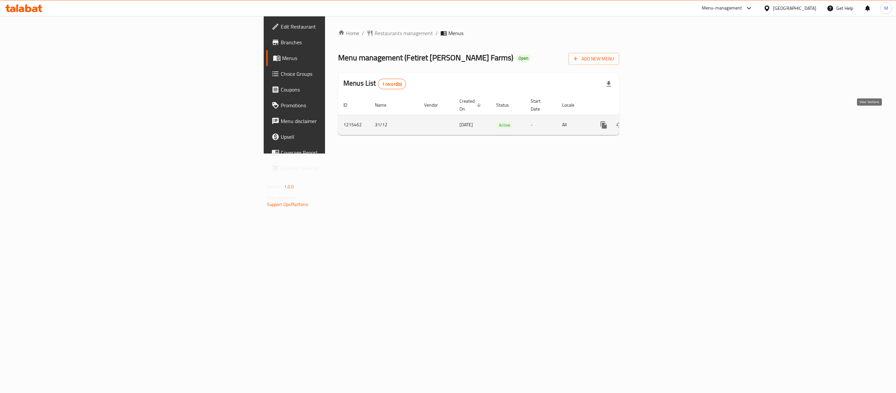
click at [659, 117] on link "enhanced table" at bounding box center [651, 125] width 16 height 16
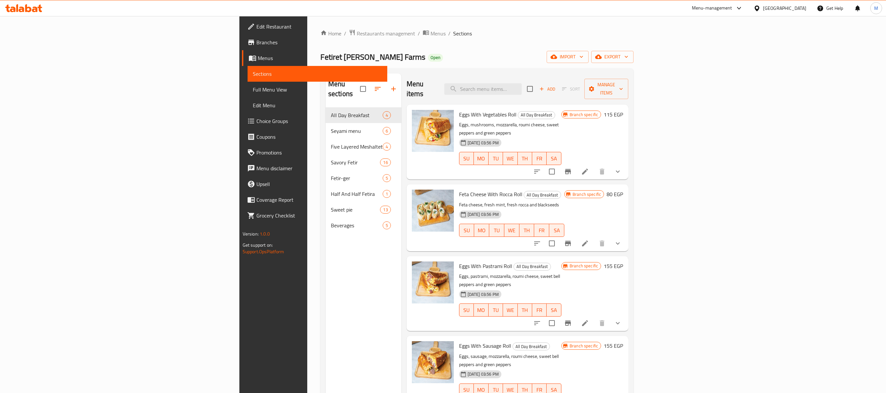
click at [535, 53] on div "Fetiret [PERSON_NAME] Farms Open import export" at bounding box center [476, 57] width 313 height 12
click at [623, 85] on span "Manage items" at bounding box center [605, 89] width 33 height 16
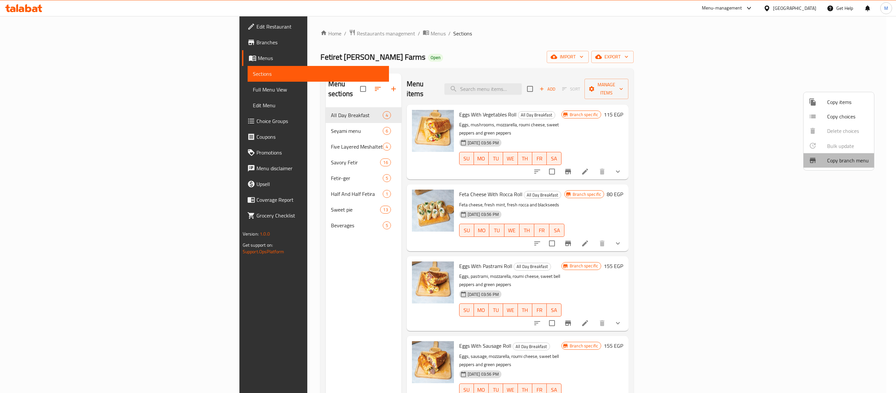
click at [845, 158] on span "Copy branch menu" at bounding box center [848, 160] width 42 height 8
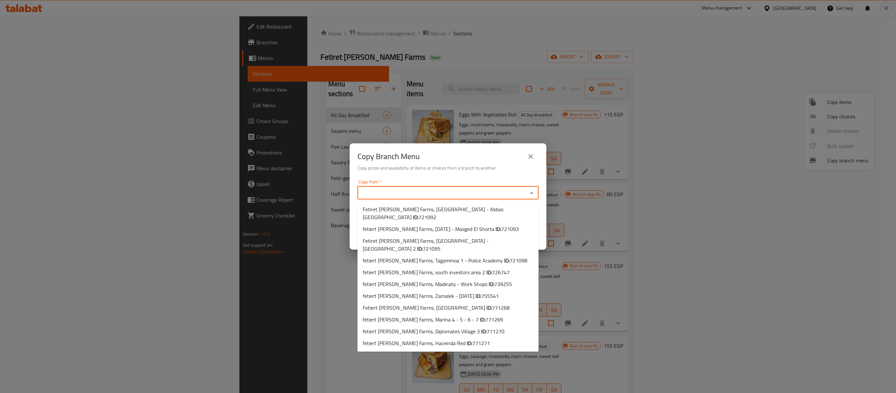
click at [437, 189] on input "Copy from   *" at bounding box center [442, 192] width 166 height 9
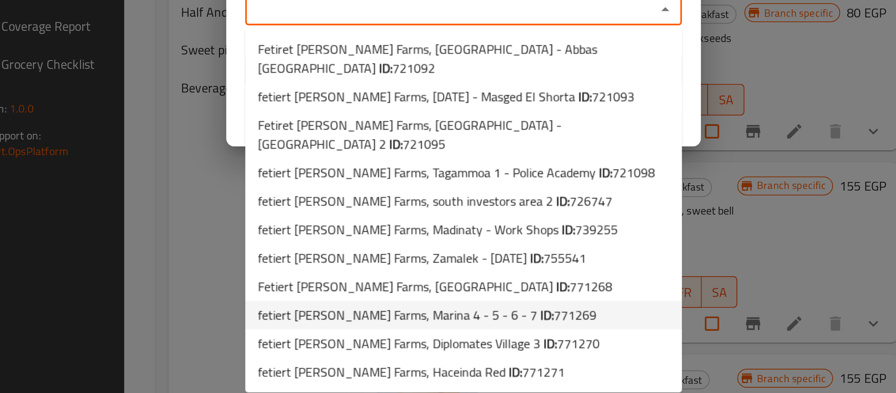
click at [485, 314] on span "771269" at bounding box center [494, 319] width 18 height 10
type input "fetiert [PERSON_NAME] Farms, Marina 4 - 5 - 6 - 7"
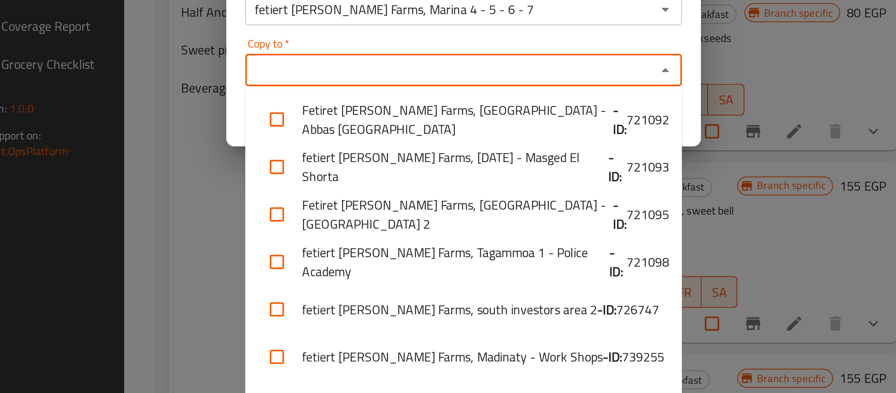
click at [430, 221] on input "Copy to   *" at bounding box center [442, 217] width 166 height 9
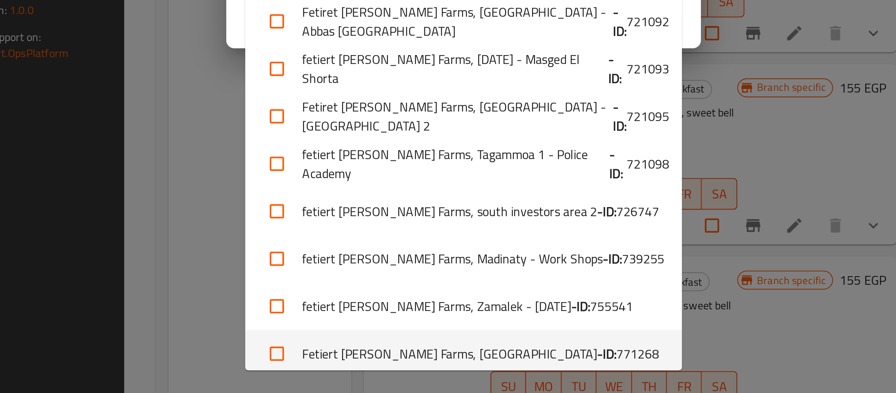
click at [431, 370] on li "Fetiert [PERSON_NAME] Farms, Mountain View - ID: 771268" at bounding box center [447, 376] width 181 height 20
checkbox input "true"
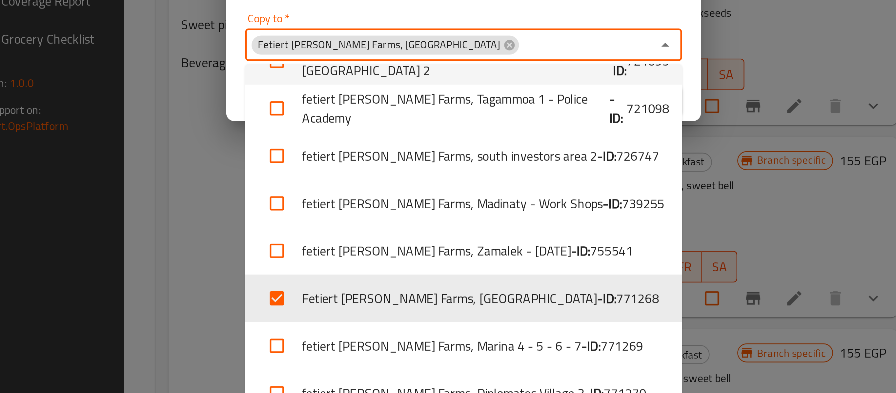
scroll to position [64, 0]
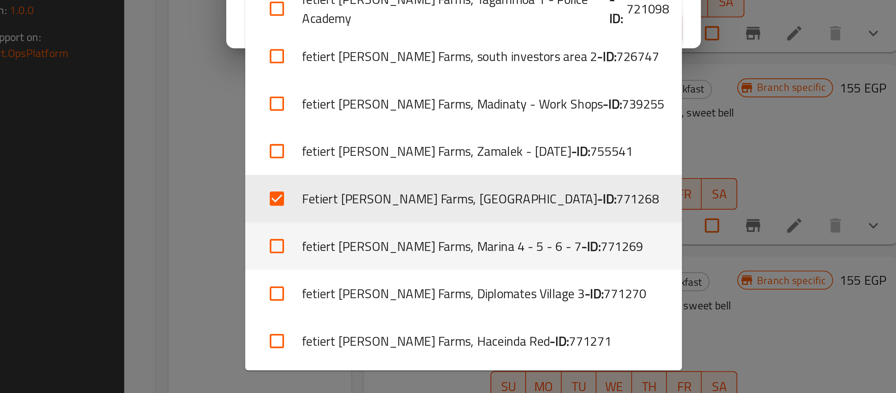
click at [433, 330] on li "fetiert [PERSON_NAME] Farms, Marina 4 - 5 - 6 - 7 - ID: 771269" at bounding box center [447, 332] width 181 height 20
checkbox input "true"
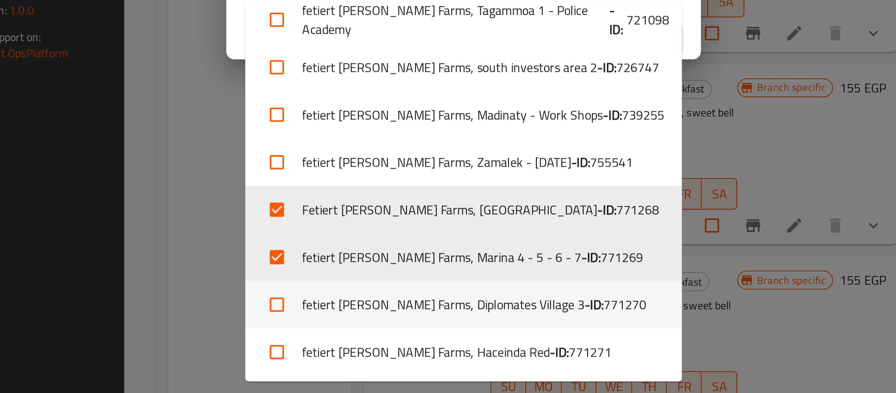
click at [419, 349] on li "fetiert [PERSON_NAME] Farms, Diplomates Village 3 - ID: 771270" at bounding box center [447, 356] width 181 height 20
checkbox input "true"
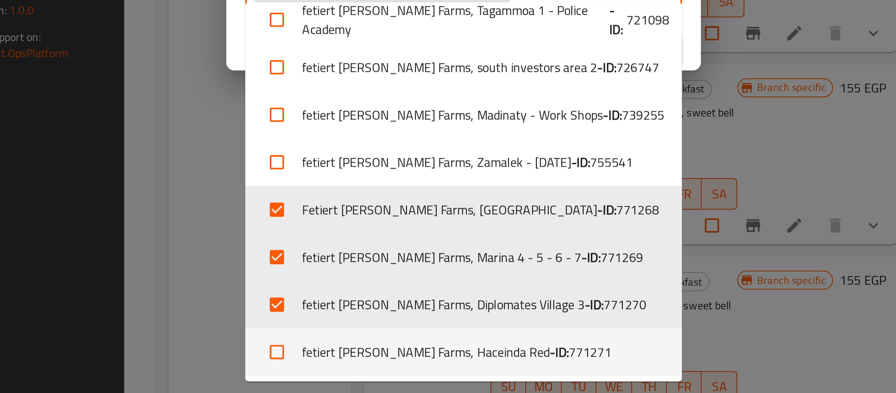
click at [413, 371] on li "fetiert [PERSON_NAME] Farms, Haceinda Red - ID: 771271" at bounding box center [447, 375] width 181 height 20
checkbox input "true"
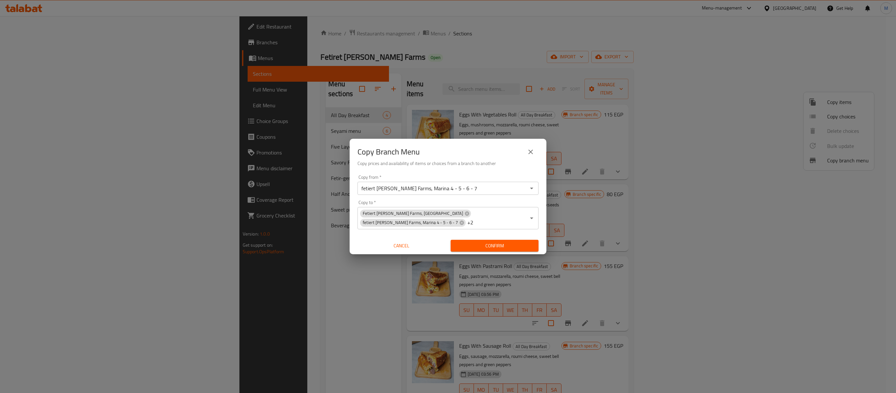
click at [494, 172] on div "Copy from   * fetiert [PERSON_NAME][GEOGRAPHIC_DATA], Marina 4 - 5 - 6 - 7 Copy…" at bounding box center [447, 213] width 197 height 82
click at [529, 189] on icon "Open" at bounding box center [531, 188] width 8 height 8
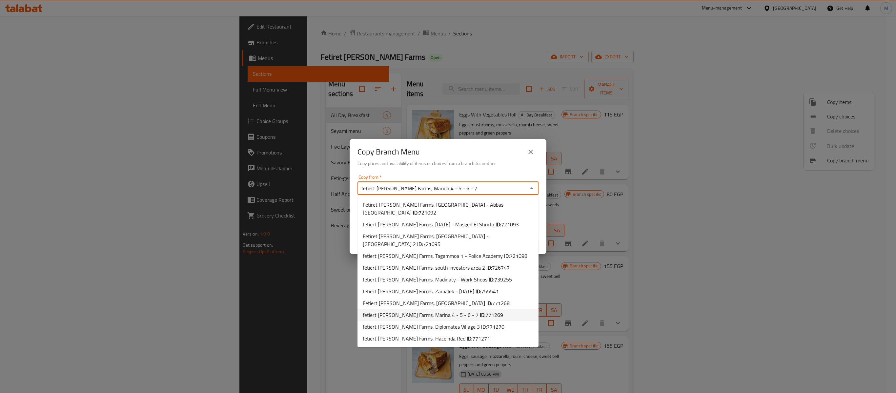
click at [507, 165] on h6 "Copy prices and availability of items or choices from a branch to another" at bounding box center [447, 163] width 181 height 7
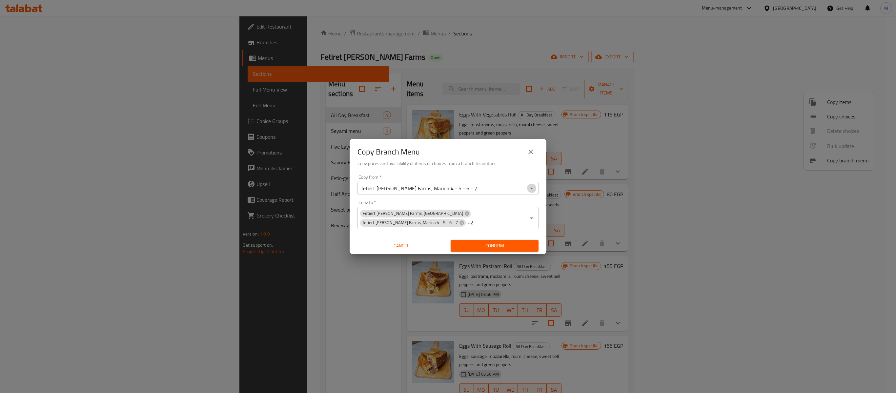
click at [533, 187] on icon "Open" at bounding box center [531, 188] width 8 height 8
click at [518, 166] on h6 "Copy prices and availability of items or choices from a branch to another" at bounding box center [447, 163] width 181 height 7
click at [503, 243] on span "Confirm" at bounding box center [494, 246] width 77 height 8
